Goal: Transaction & Acquisition: Subscribe to service/newsletter

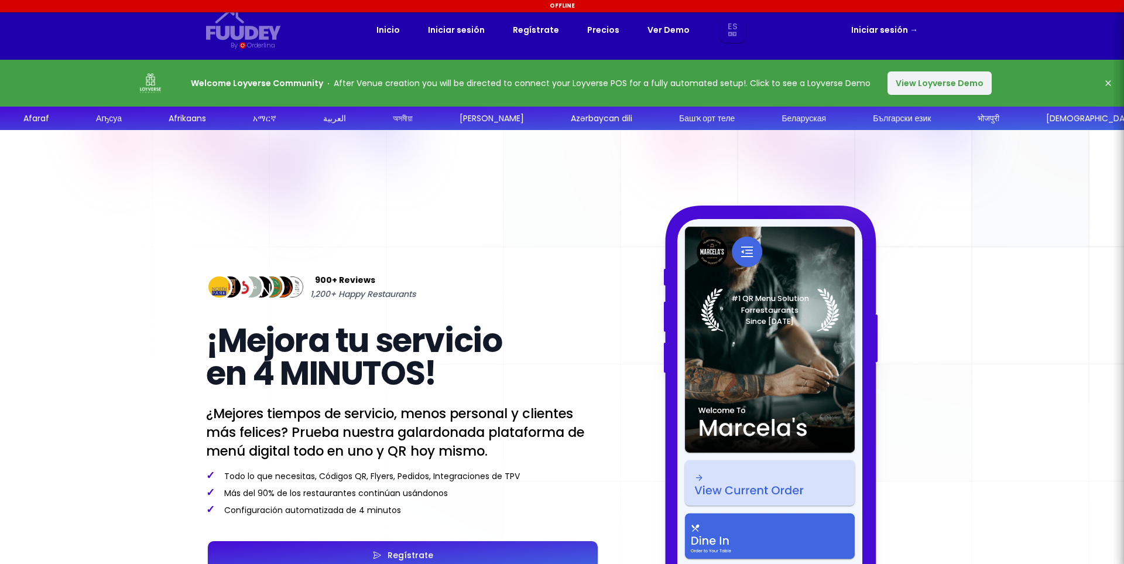
select select "es"
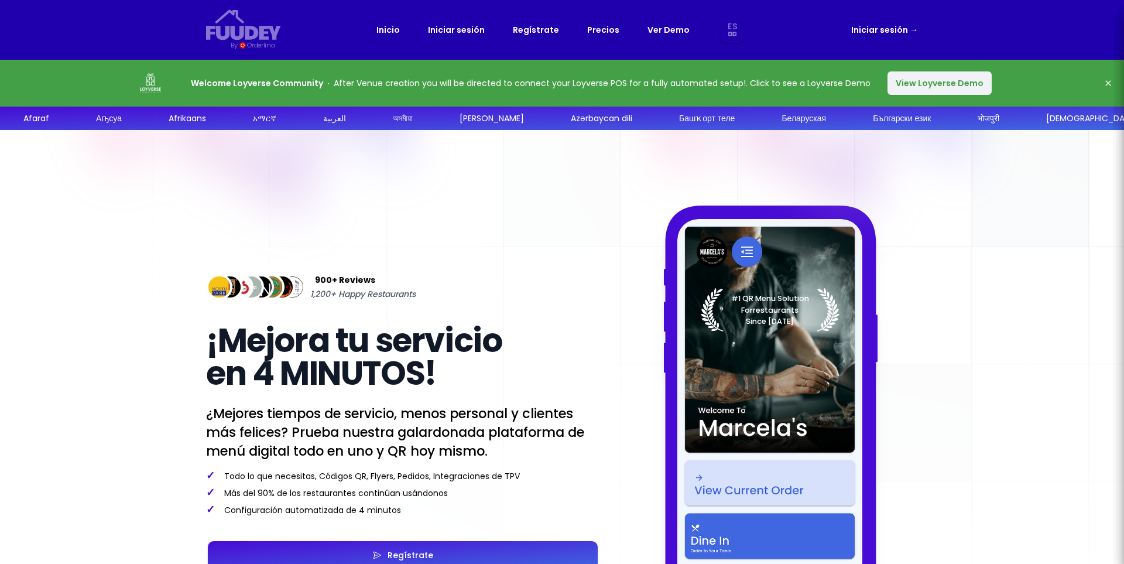
click at [929, 87] on button "View Loyverse Demo" at bounding box center [939, 82] width 104 height 23
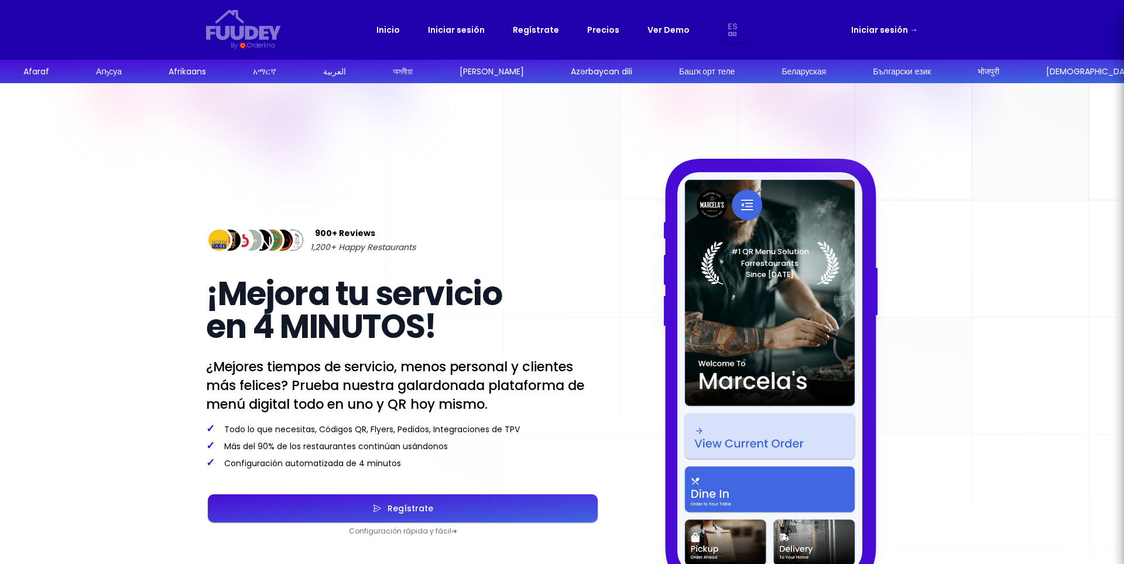
select select "es"
click at [588, 30] on link "Precios" at bounding box center [603, 30] width 32 height 14
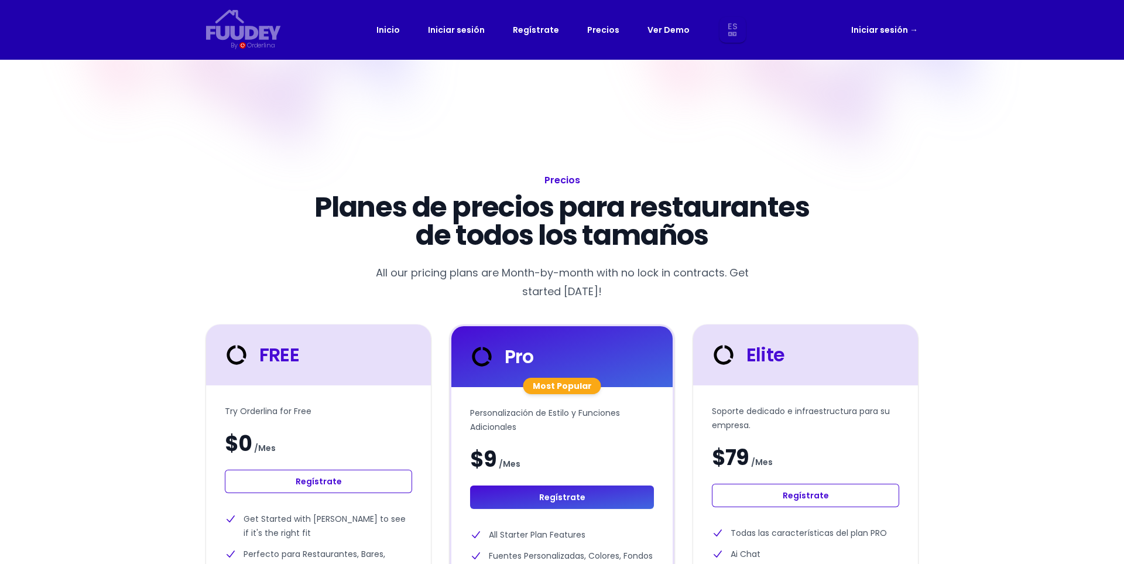
select select "es"
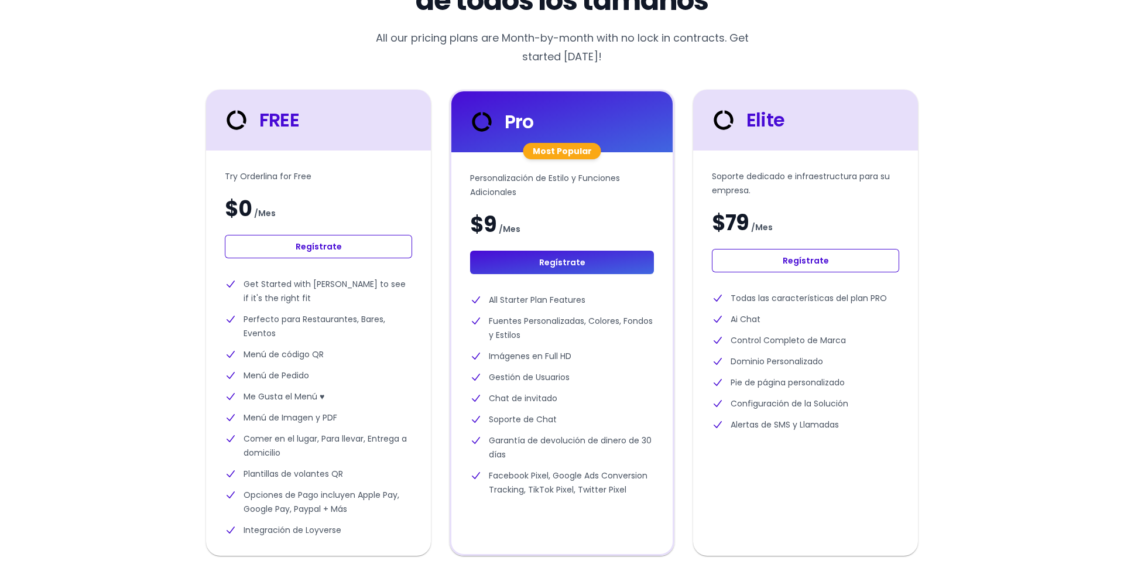
scroll to position [234, 0]
click at [289, 235] on div "Try Orderlina for Free $0 / Mes Regístrate Get Started with Orderlina to see if…" at bounding box center [318, 353] width 225 height 405
click at [296, 240] on link "Regístrate" at bounding box center [318, 246] width 187 height 23
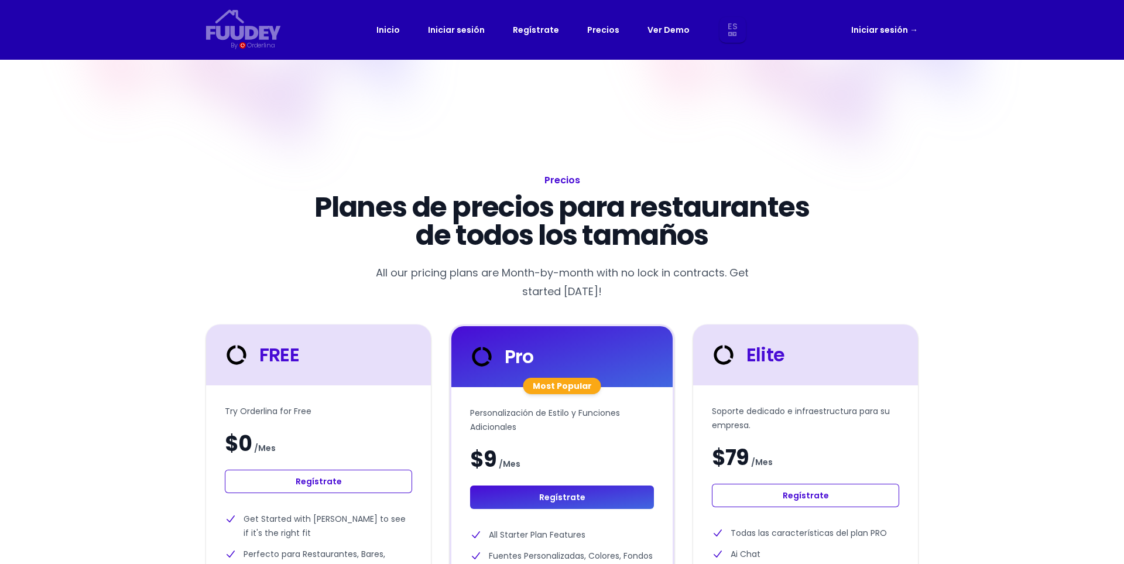
select select "es"
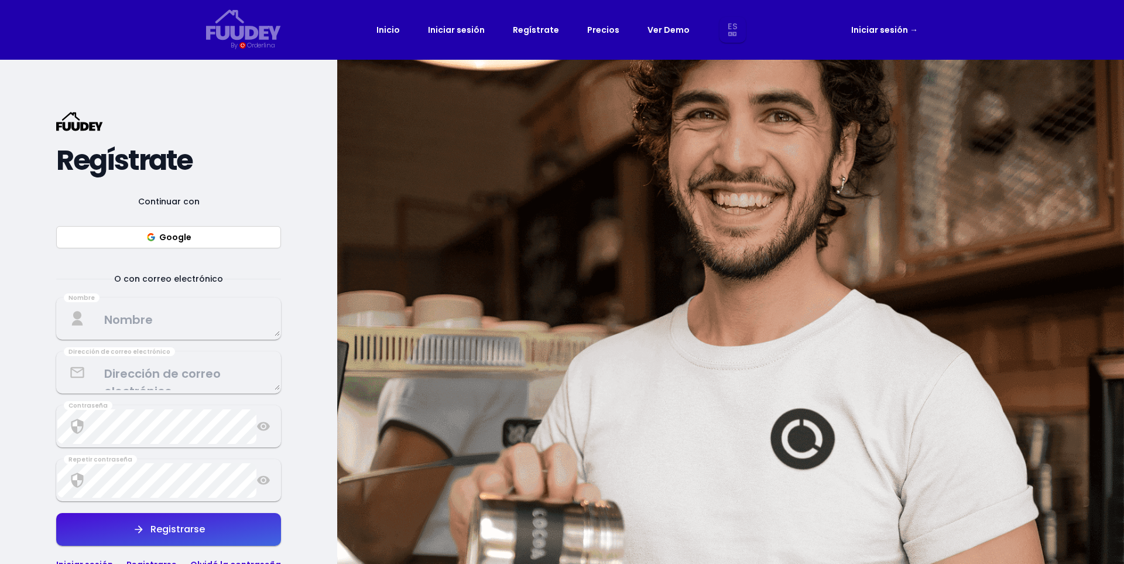
click at [234, 245] on button "Google" at bounding box center [168, 237] width 225 height 22
select select "es"
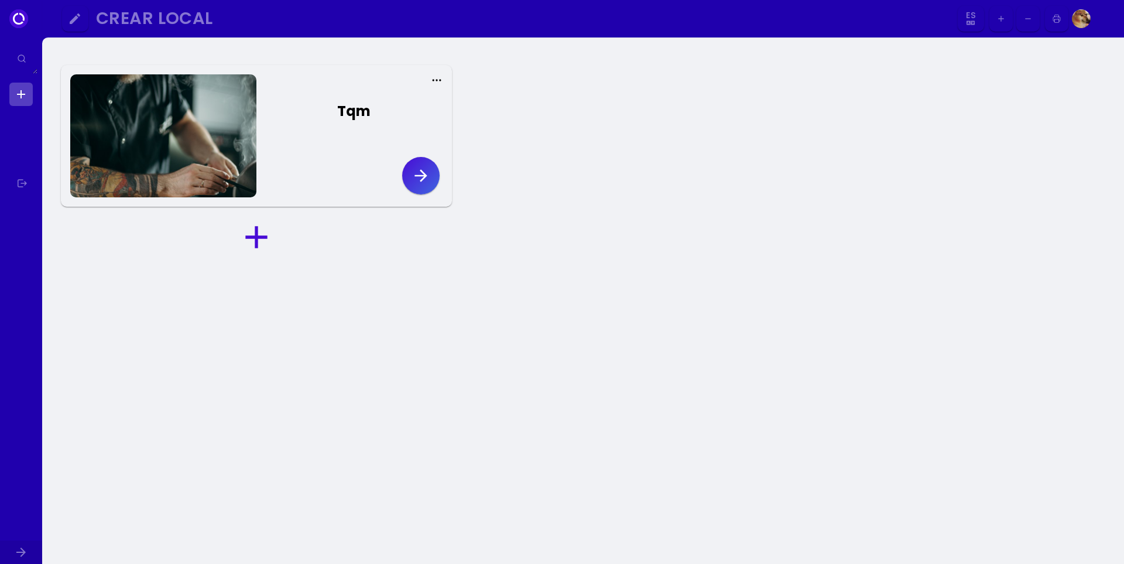
click at [435, 74] on icon at bounding box center [437, 80] width 12 height 12
select select "es"
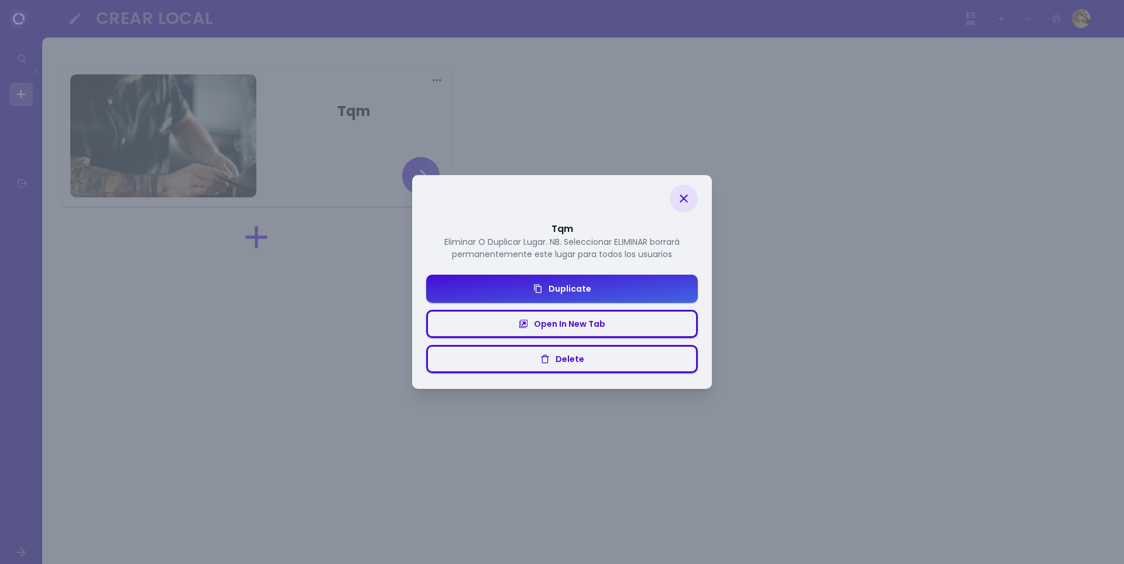
click at [648, 115] on div "Tqm Eliminar O Duplicar Lugar. NB. Seleccionar ELIMINAR borrará permanentemente…" at bounding box center [562, 282] width 1124 height 564
select select "es"
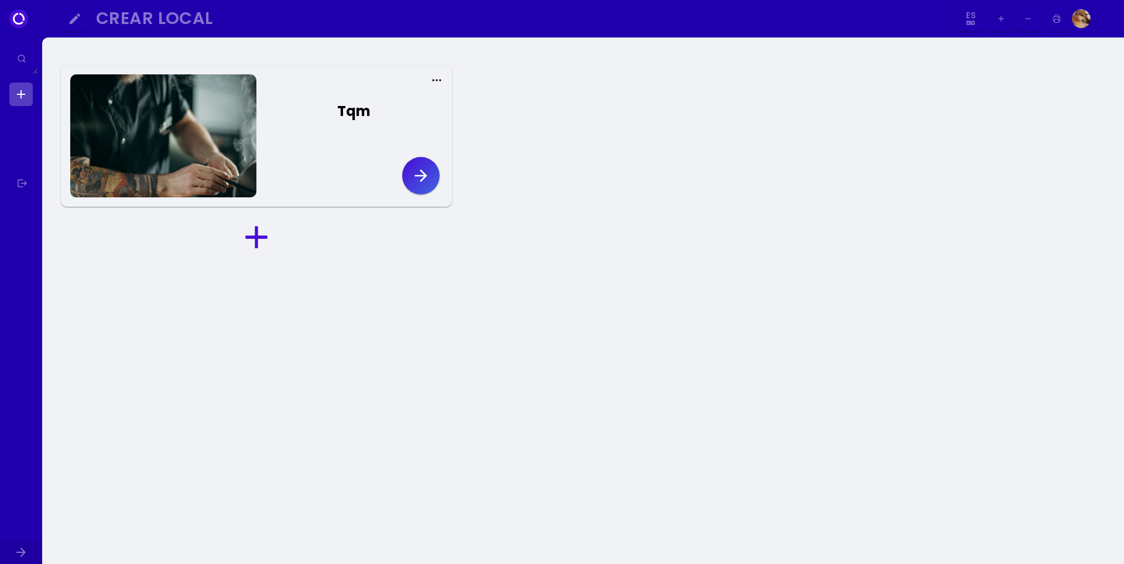
click at [138, 154] on div at bounding box center [163, 135] width 186 height 123
